Goal: Task Accomplishment & Management: Manage account settings

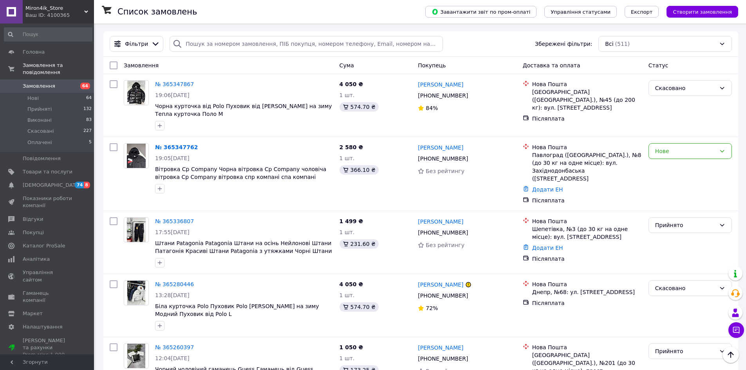
scroll to position [1007, 0]
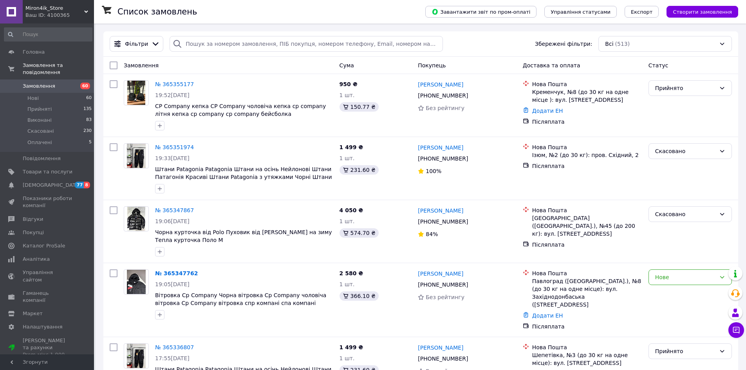
click at [57, 83] on span "Замовлення" at bounding box center [48, 86] width 50 height 7
click at [48, 168] on span "Товари та послуги" at bounding box center [48, 171] width 50 height 7
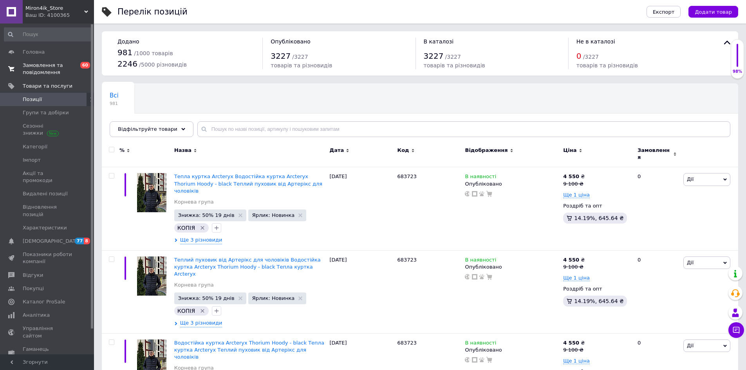
click at [82, 65] on span "60" at bounding box center [85, 65] width 10 height 7
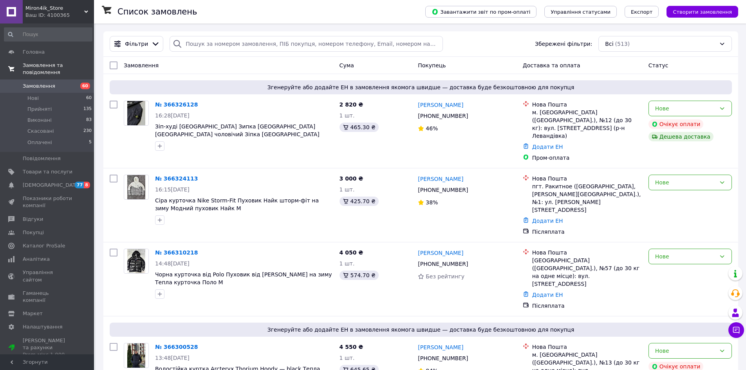
click at [85, 22] on div "Miron4ik_Store Ваш ID: 4100365" at bounding box center [58, 12] width 71 height 24
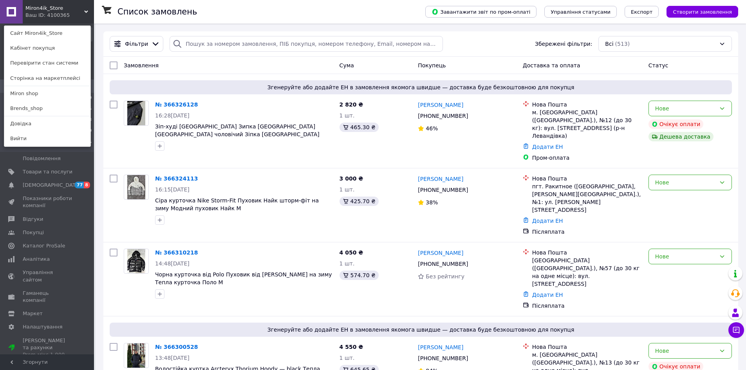
click at [77, 69] on link "Перевірити стан системи" at bounding box center [47, 63] width 86 height 15
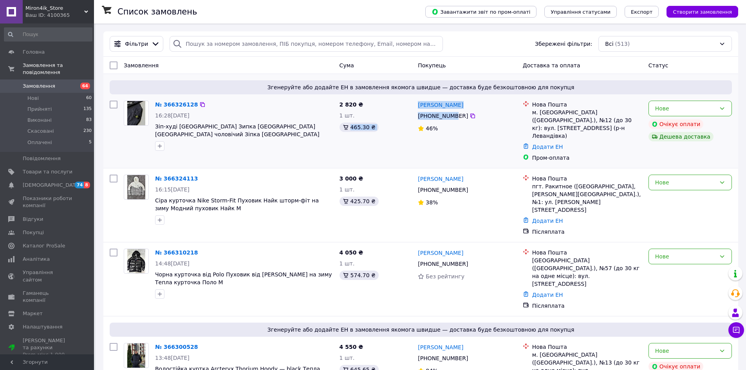
click at [448, 118] on div "№ 366326128 16:28[DATE] Зіп-худі [GEOGRAPHIC_DATA] Зипка [GEOGRAPHIC_DATA] [GEO…" at bounding box center [421, 131] width 629 height 67
drag, startPoint x: 448, startPoint y: 119, endPoint x: 445, endPoint y: 132, distance: 12.8
click at [448, 120] on div "[PHONE_NUMBER]" at bounding box center [442, 115] width 53 height 11
click at [445, 132] on div "46%" at bounding box center [467, 129] width 98 height 8
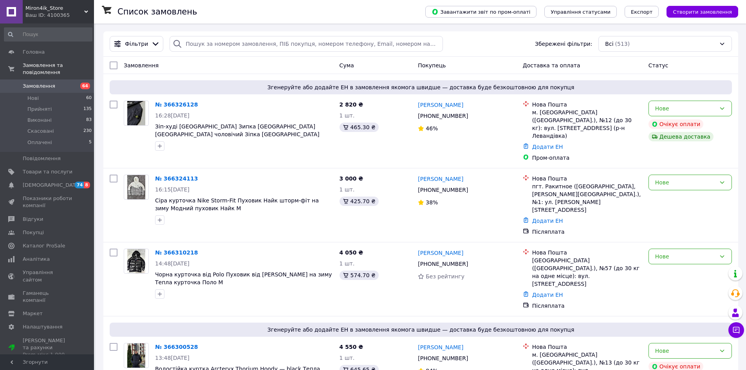
click at [57, 10] on span "Miron4ik_Store" at bounding box center [54, 8] width 59 height 7
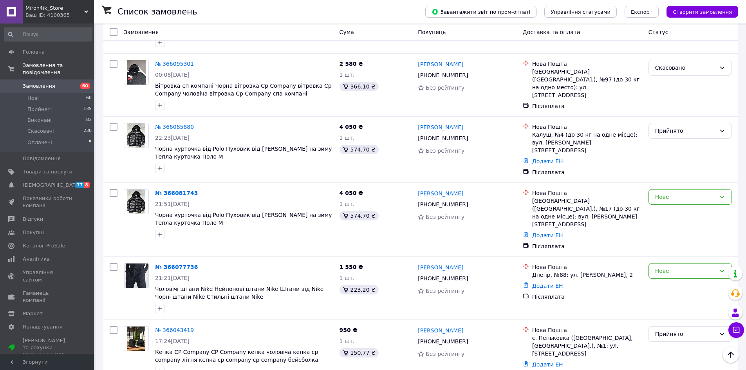
scroll to position [777, 0]
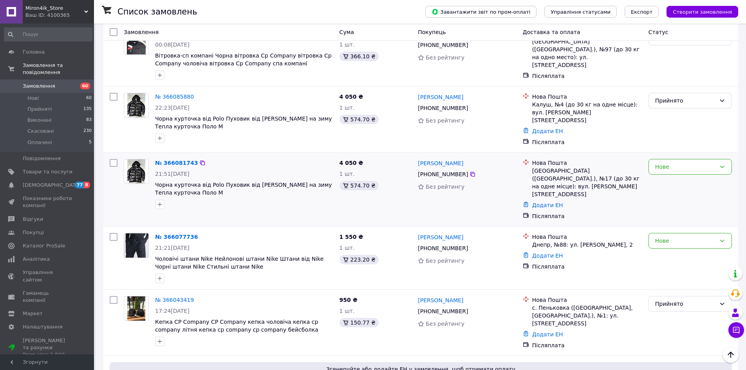
drag, startPoint x: 736, startPoint y: 259, endPoint x: 439, endPoint y: 148, distance: 316.7
click at [616, 210] on div "Замовлення Cума Покупець Доставка та оплата Статус Згенеруйте або додайте ЕН в …" at bounding box center [420, 3] width 635 height 1447
click at [296, 158] on div "№ 366081743 21:51, 10.10.2025 Чорна курточка від Polo Пуховик від Поло Ральф Ла…" at bounding box center [244, 184] width 184 height 56
click at [204, 25] on div "Замовлення" at bounding box center [229, 32] width 216 height 14
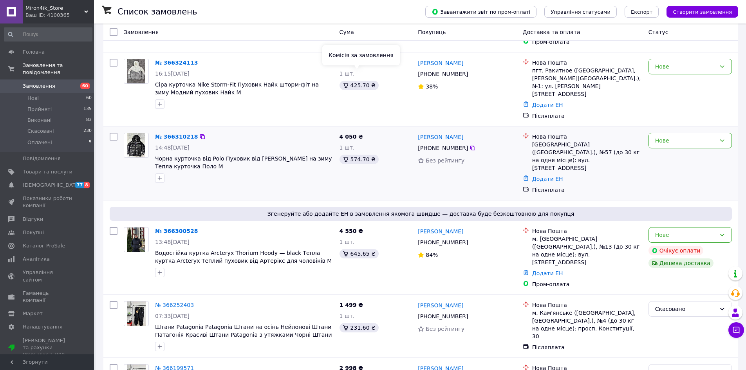
scroll to position [118, 0]
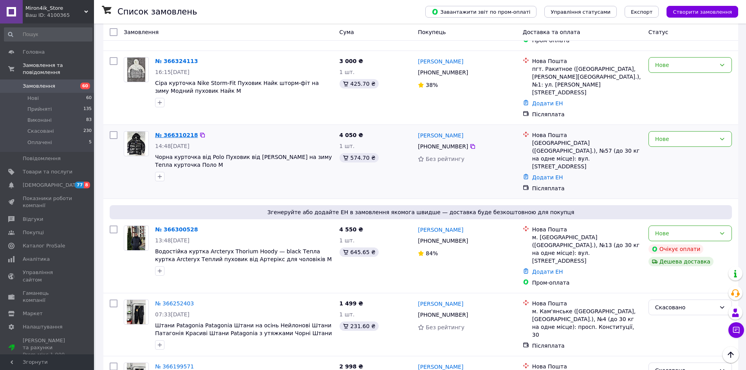
click at [178, 132] on link "№ 366310218" at bounding box center [176, 135] width 43 height 6
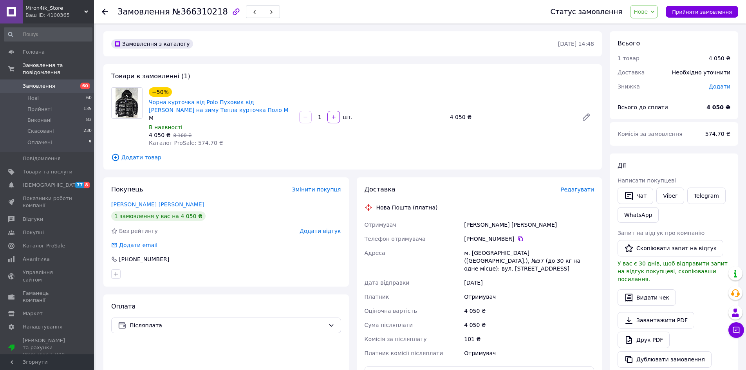
click at [710, 20] on div "Статус замовлення Нове Прийнято Виконано Скасовано Оплачено Прийняти замовлення" at bounding box center [636, 12] width 203 height 24
click at [654, 13] on icon at bounding box center [653, 12] width 4 height 4
click at [651, 29] on li "Прийнято" at bounding box center [649, 28] width 36 height 12
